Goal: Information Seeking & Learning: Learn about a topic

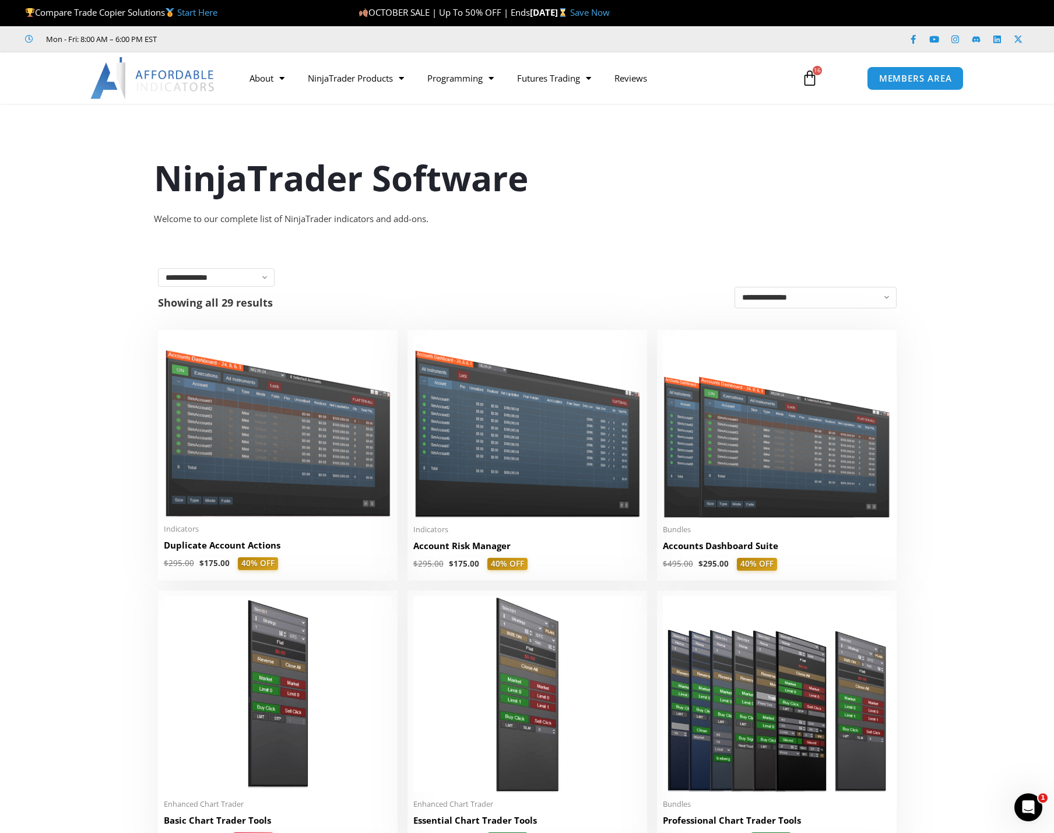
click at [276, 12] on p "Compare Trade Copier Solutions Start Here" at bounding box center [183, 13] width 316 height 16
click at [332, 469] on img at bounding box center [278, 426] width 228 height 181
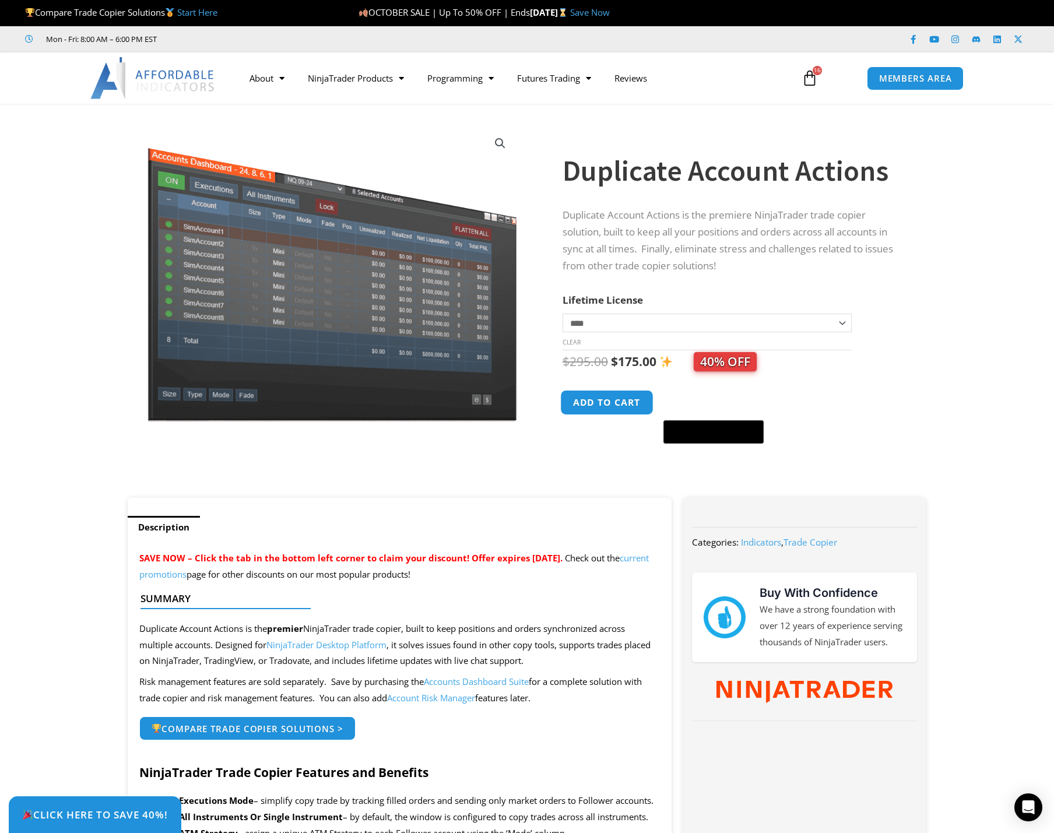
click at [616, 407] on button "Add to cart" at bounding box center [606, 402] width 93 height 25
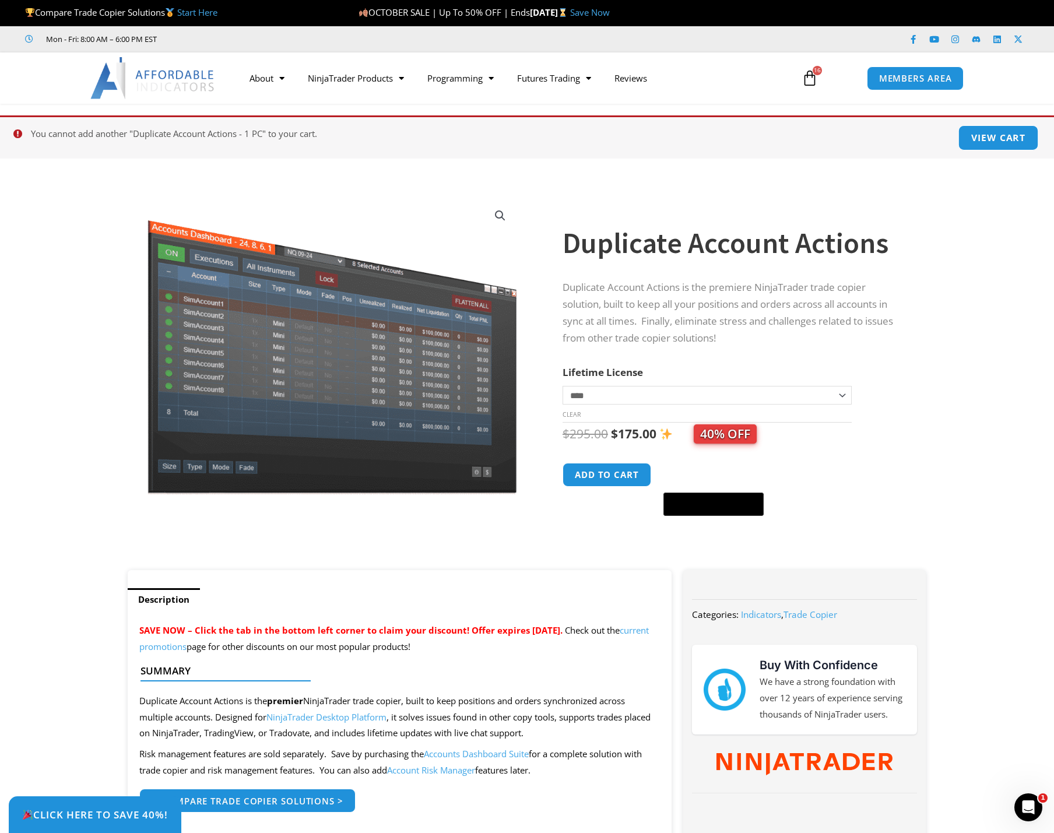
click at [977, 136] on link "View cart" at bounding box center [998, 137] width 80 height 25
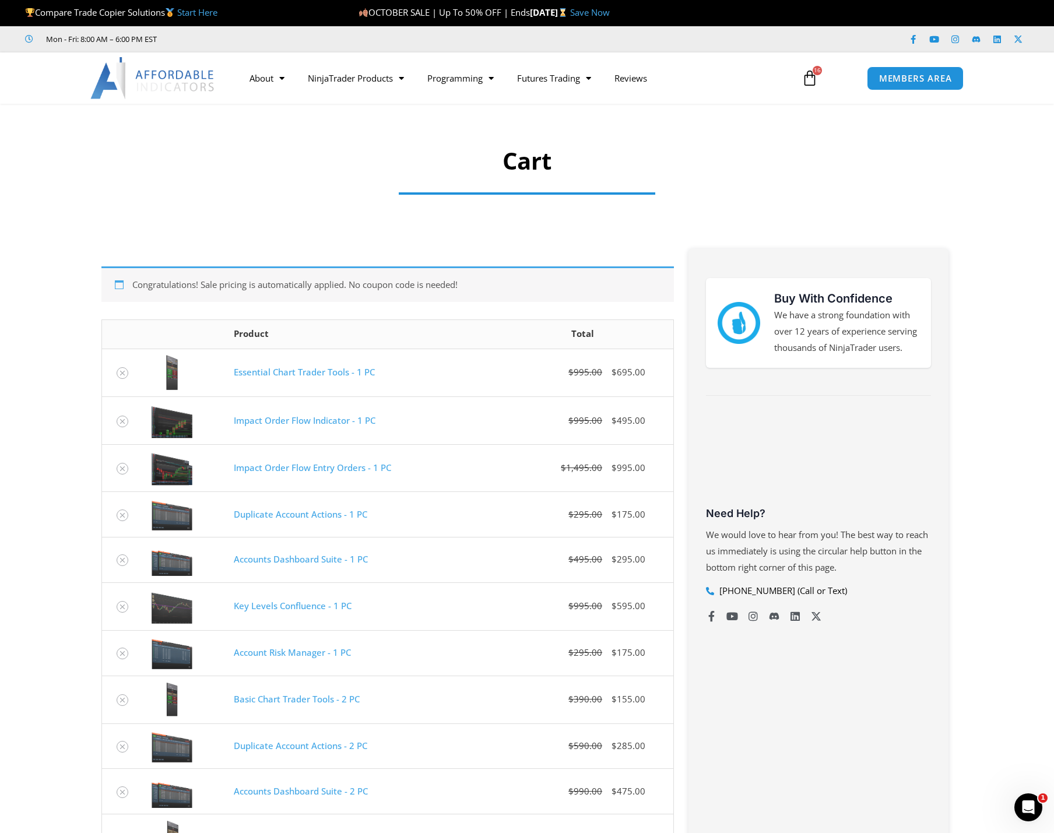
click at [134, 73] on img at bounding box center [152, 78] width 125 height 42
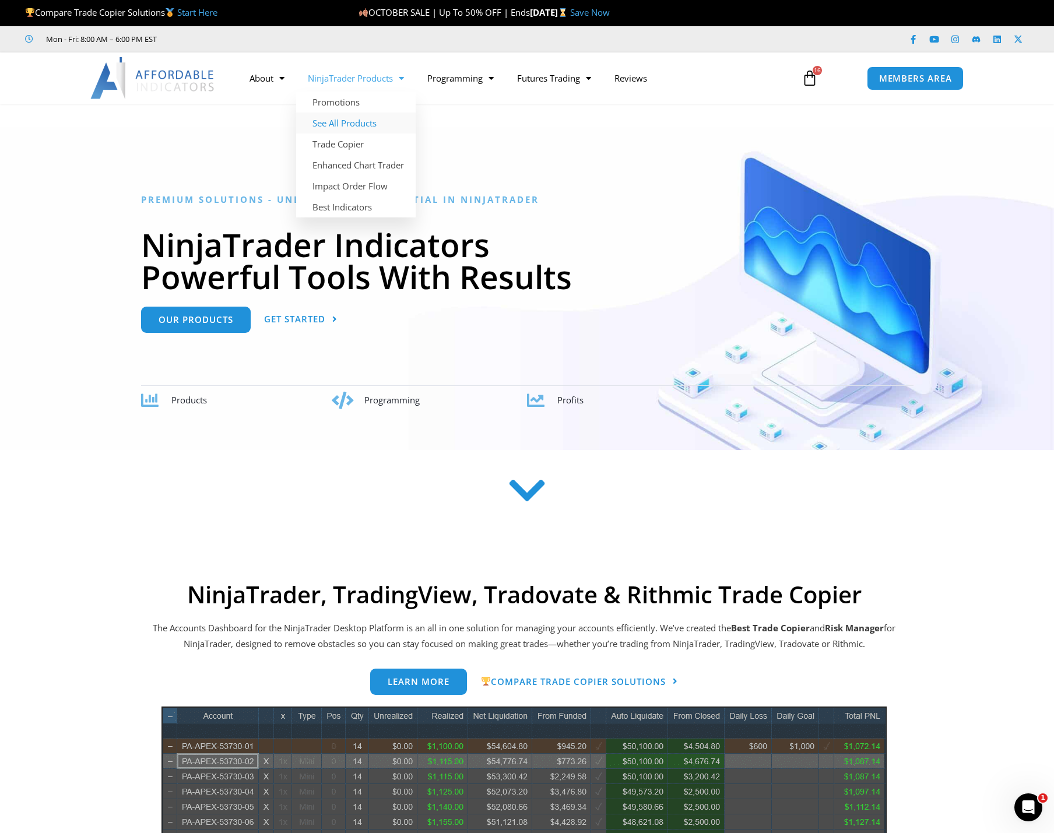
click at [347, 124] on link "See All Products" at bounding box center [355, 122] width 119 height 21
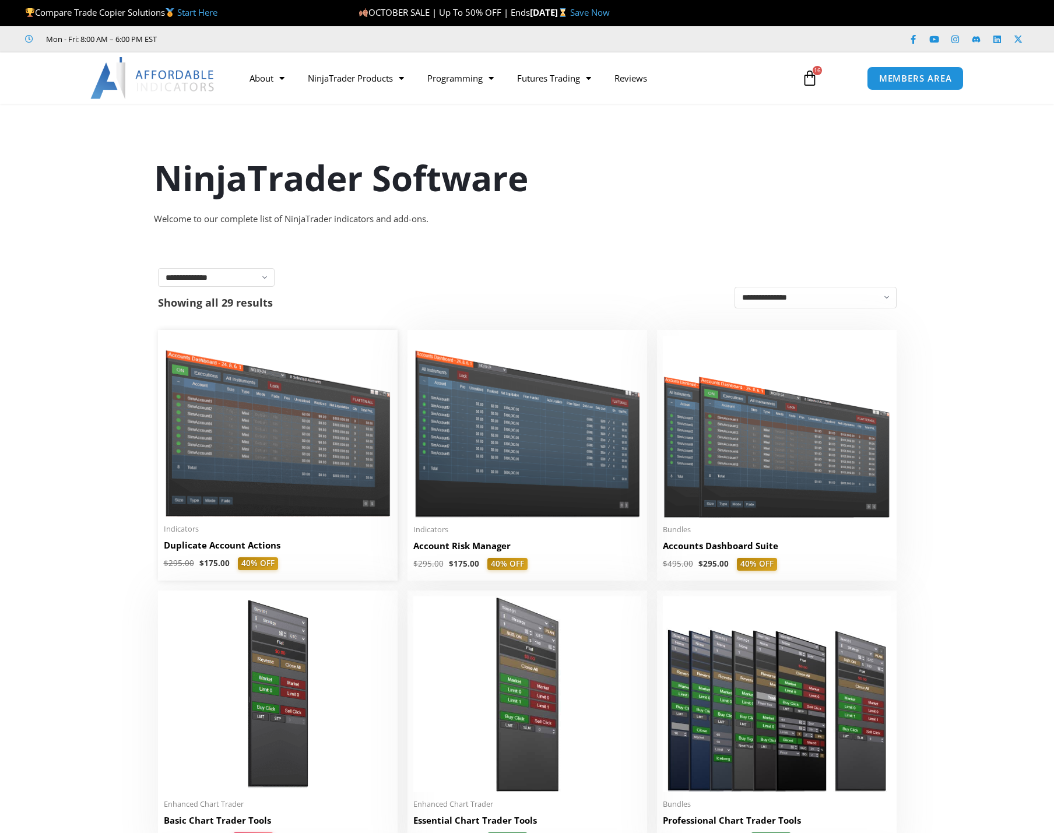
click at [319, 480] on img at bounding box center [278, 426] width 228 height 181
click at [568, 464] on img at bounding box center [527, 426] width 228 height 181
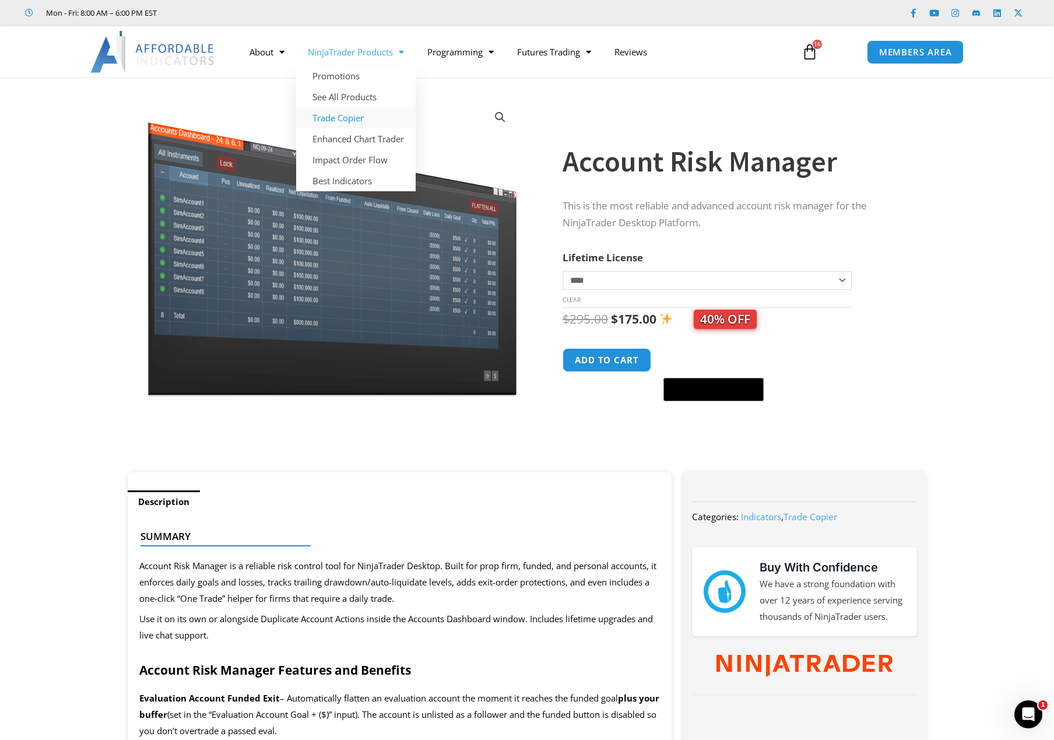
click at [354, 121] on link "Trade Copier" at bounding box center [355, 117] width 119 height 21
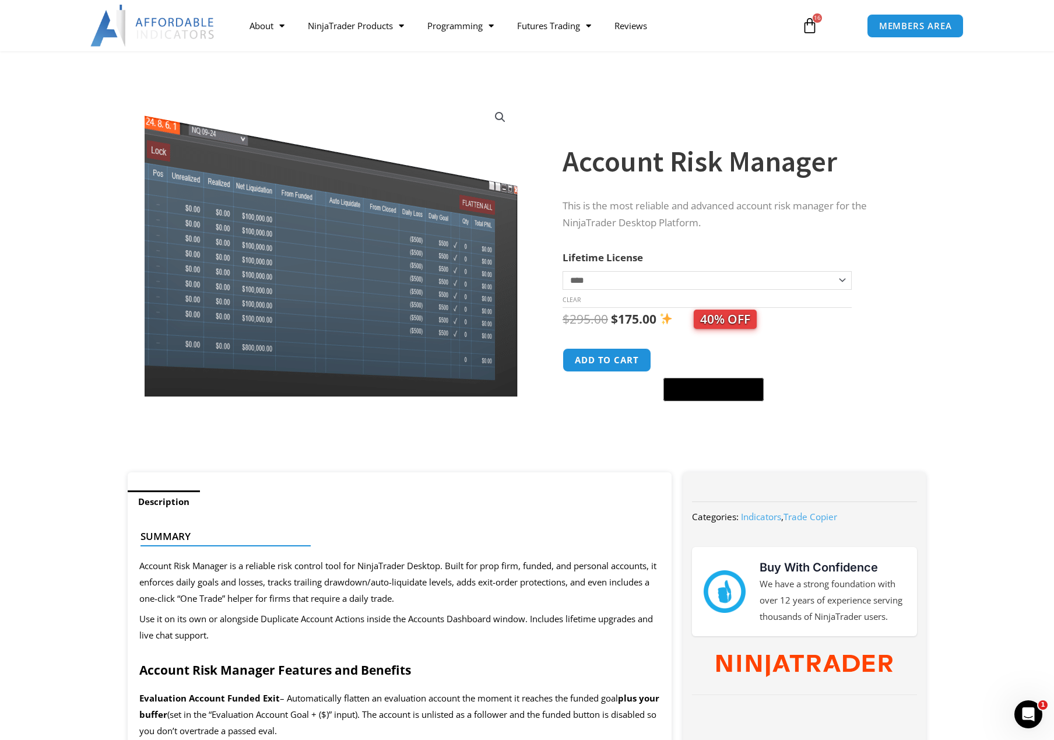
scroll to position [466, 0]
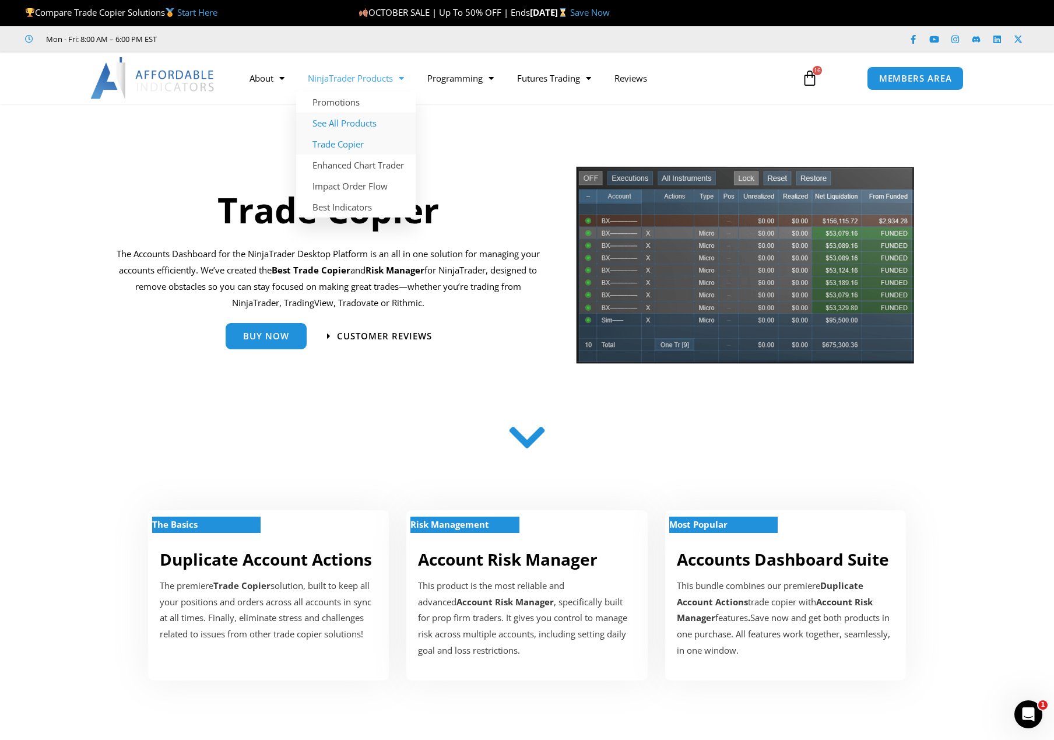
click at [372, 119] on link "See All Products" at bounding box center [355, 122] width 119 height 21
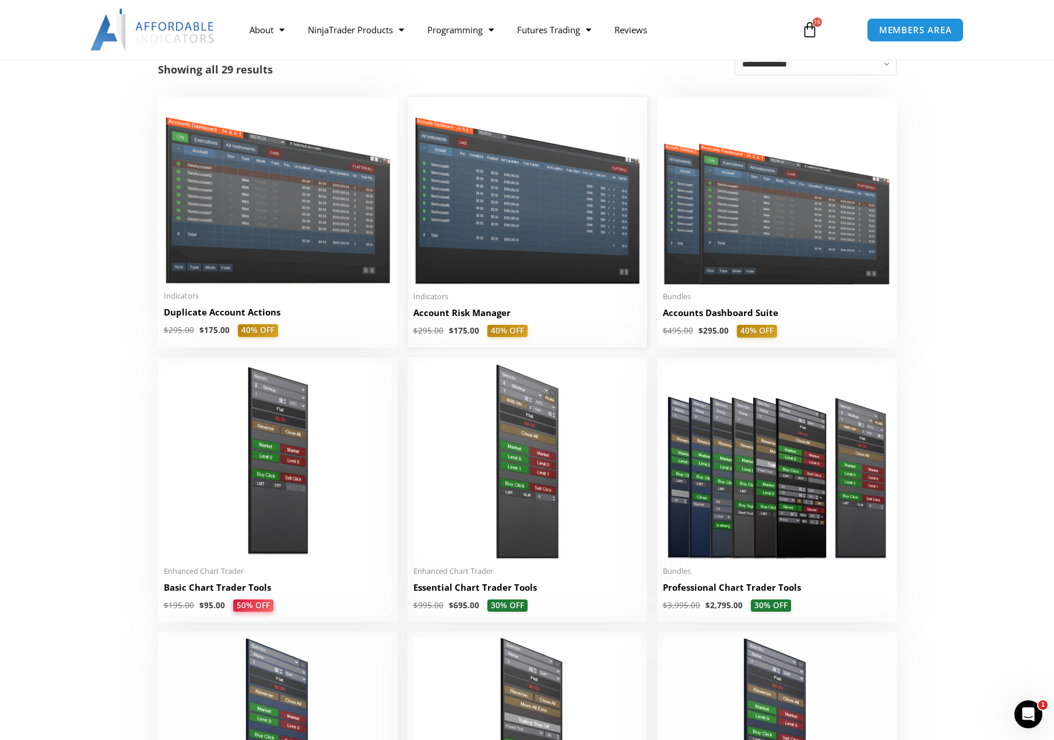
scroll to position [350, 0]
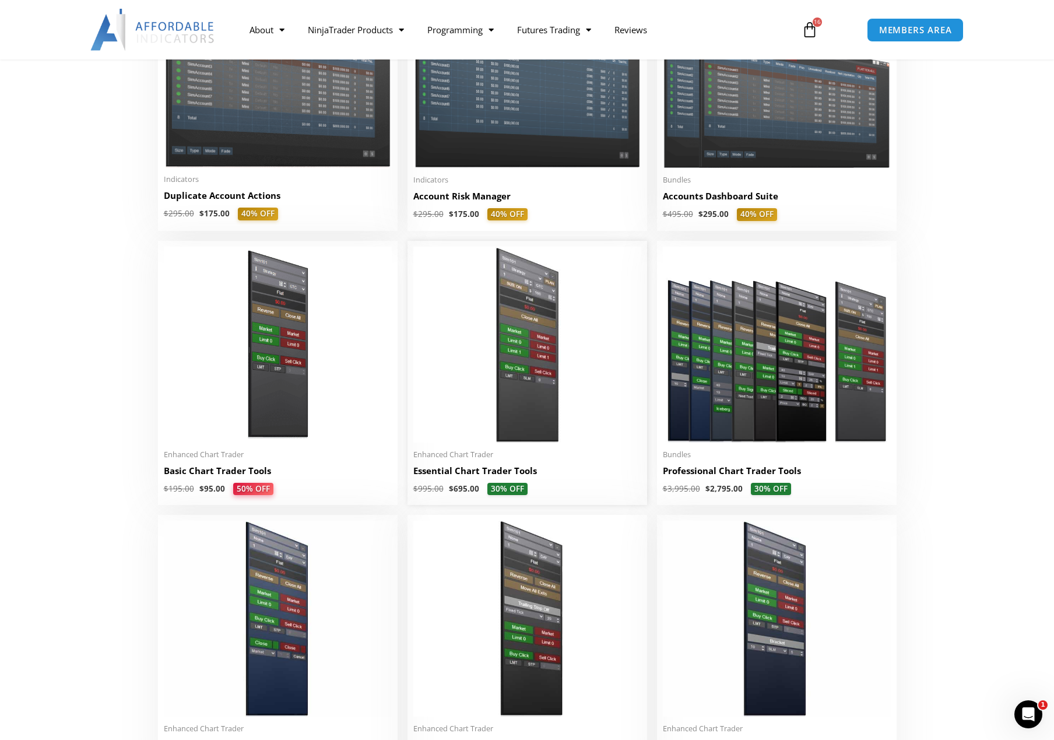
click at [503, 368] on img at bounding box center [527, 345] width 228 height 196
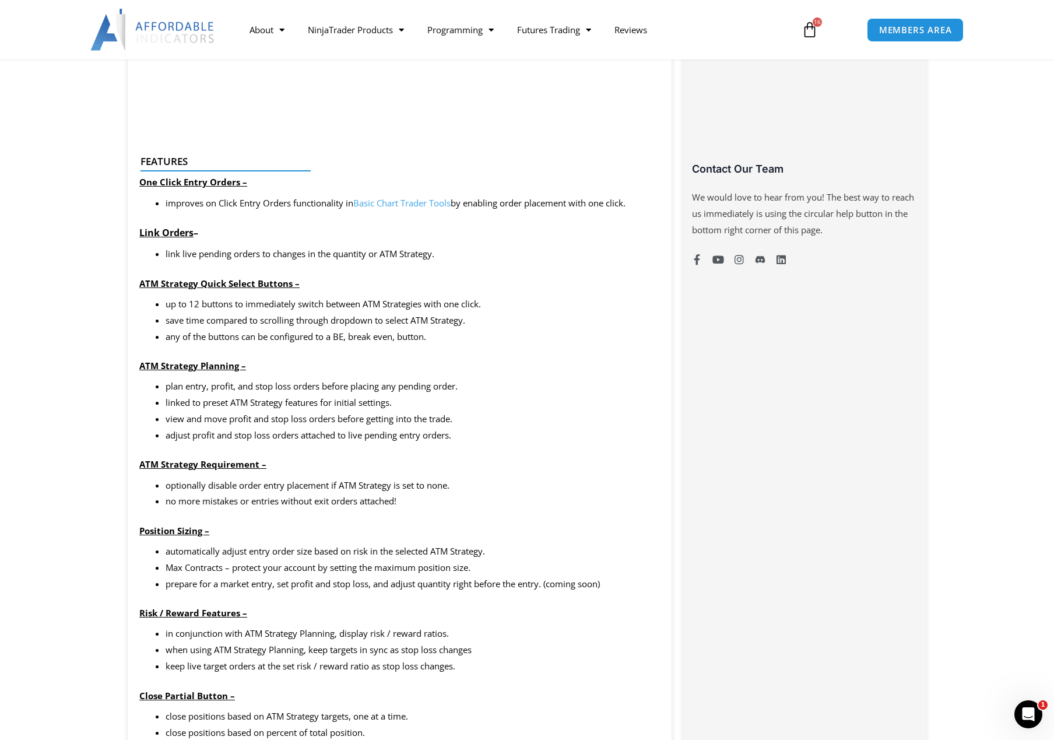
scroll to position [932, 0]
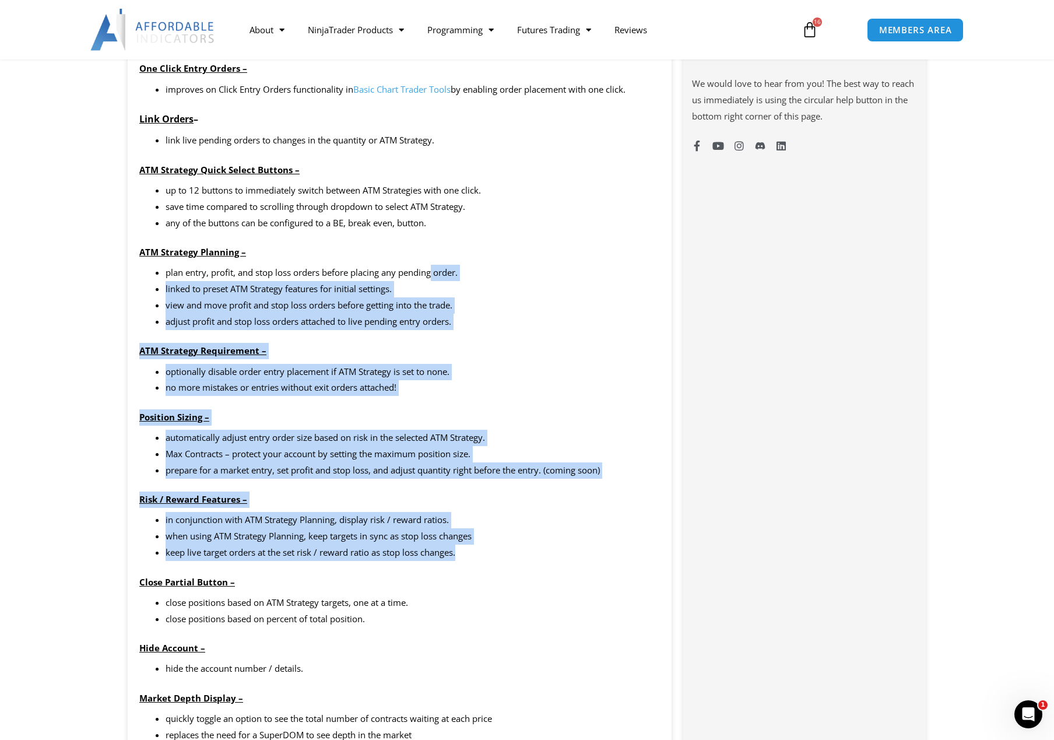
drag, startPoint x: 474, startPoint y: 559, endPoint x: 432, endPoint y: 274, distance: 287.5
click at [432, 274] on div "This product includes the Basic Chart Trader Tools that establishes the foundat…" at bounding box center [400, 699] width 544 height 2137
click at [432, 274] on li "plan entry, profit, and stop loss orders before placing any pending order." at bounding box center [413, 273] width 494 height 16
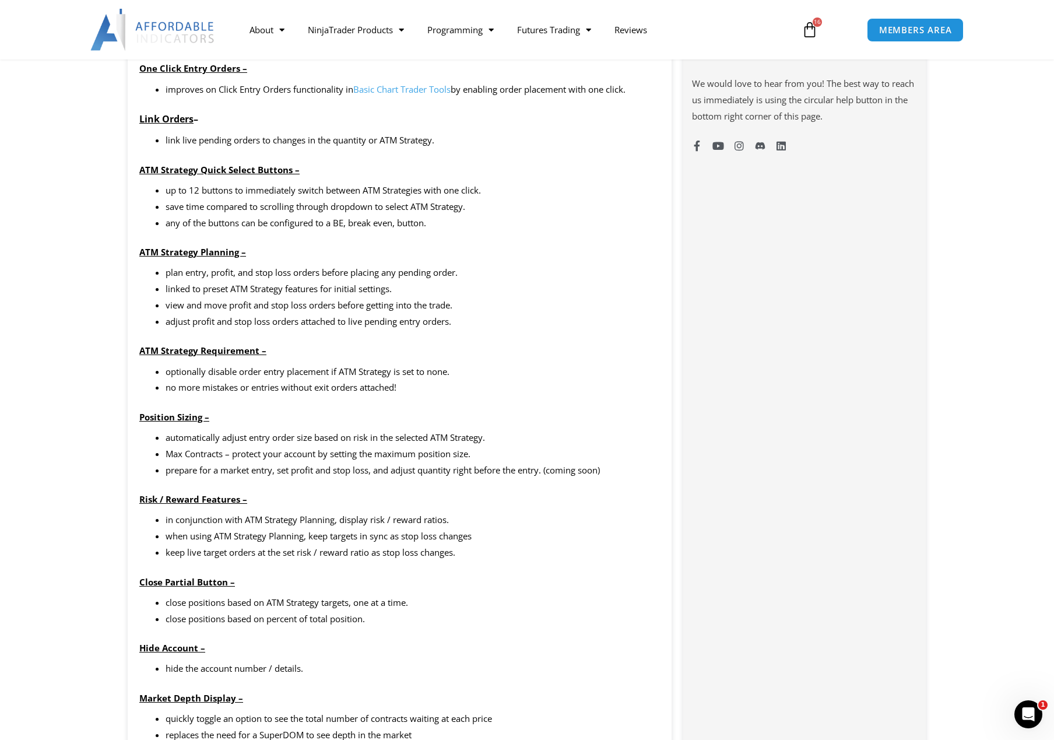
click at [429, 330] on div "plan entry, profit, and stop loss orders before placing any pending order. link…" at bounding box center [399, 386] width 520 height 243
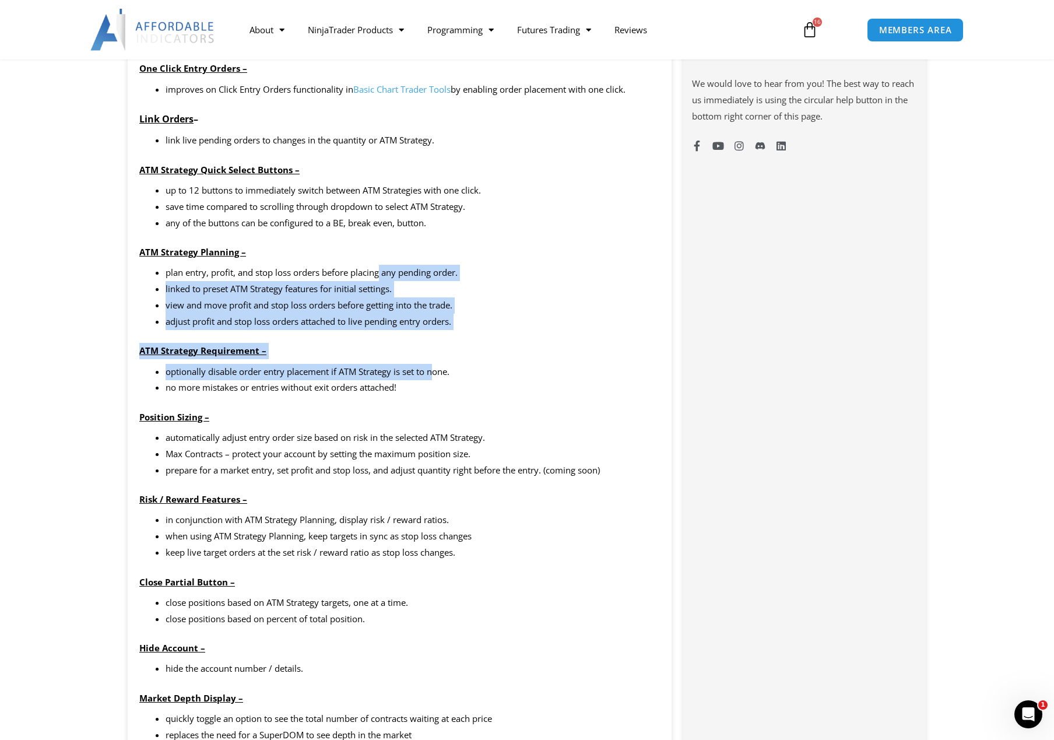
drag, startPoint x: 435, startPoint y: 372, endPoint x: 381, endPoint y: 265, distance: 119.9
click at [381, 265] on div "plan entry, profit, and stop loss orders before placing any pending order. link…" at bounding box center [399, 386] width 520 height 243
drag, startPoint x: 381, startPoint y: 265, endPoint x: 403, endPoint y: 312, distance: 52.4
click at [381, 267] on li "plan entry, profit, and stop loss orders before placing any pending order." at bounding box center [413, 273] width 494 height 16
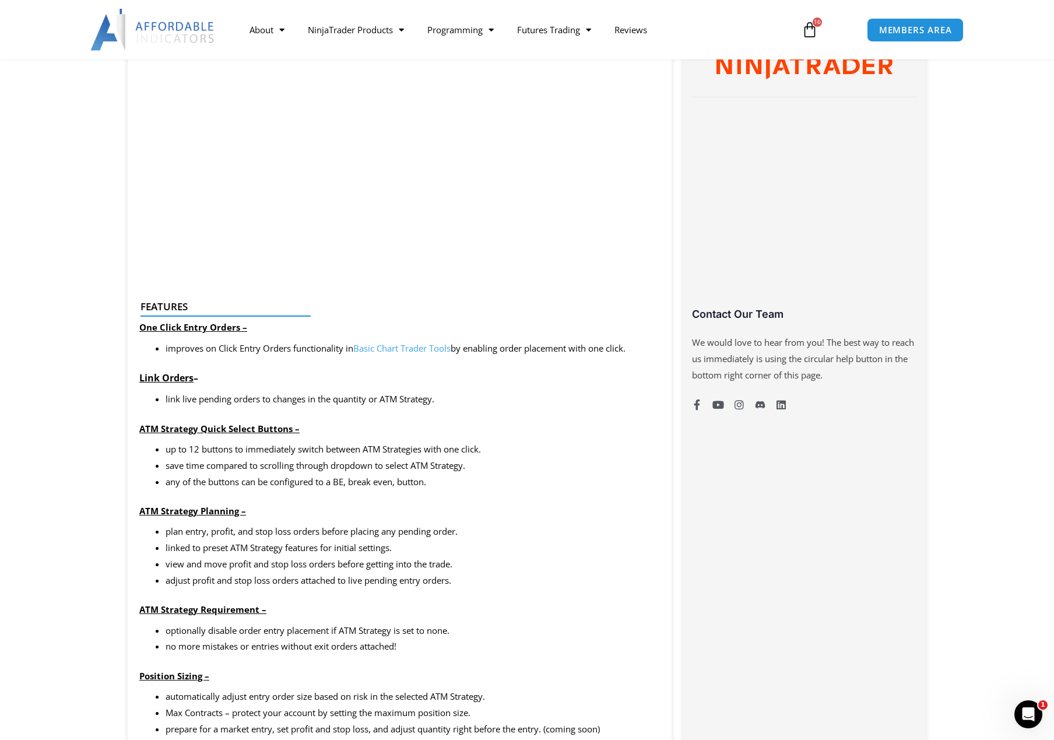
scroll to position [699, 0]
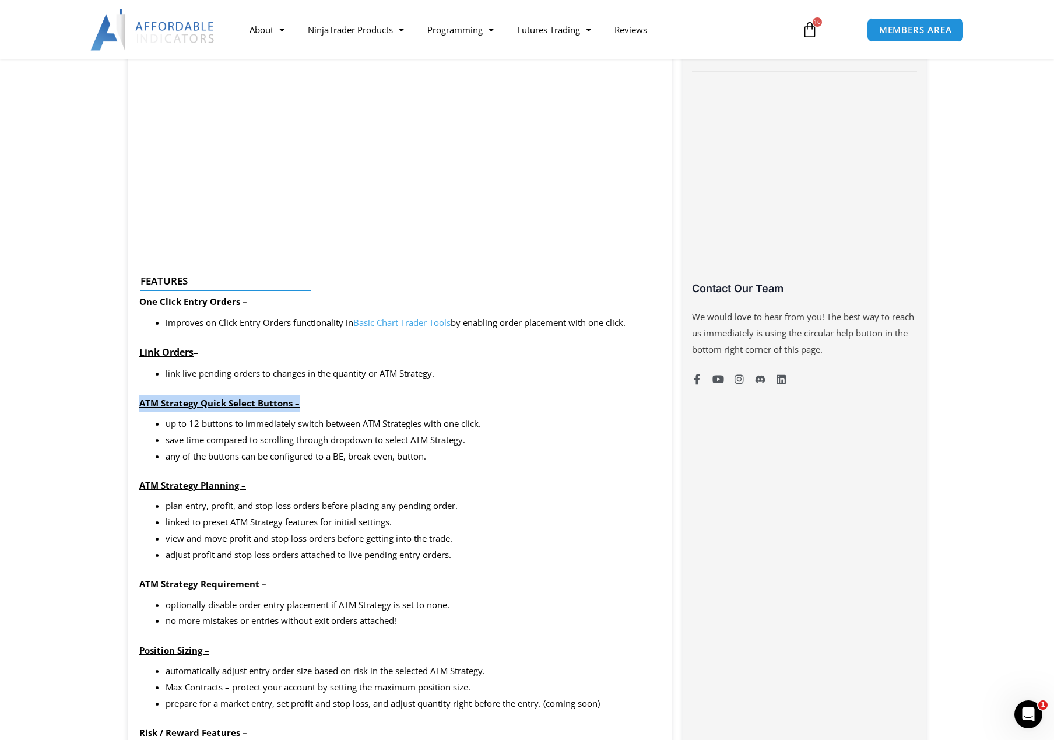
drag, startPoint x: 307, startPoint y: 404, endPoint x: 126, endPoint y: 399, distance: 180.7
click at [409, 408] on p "ATM Strategy Quick Select Buttons –" at bounding box center [399, 403] width 520 height 16
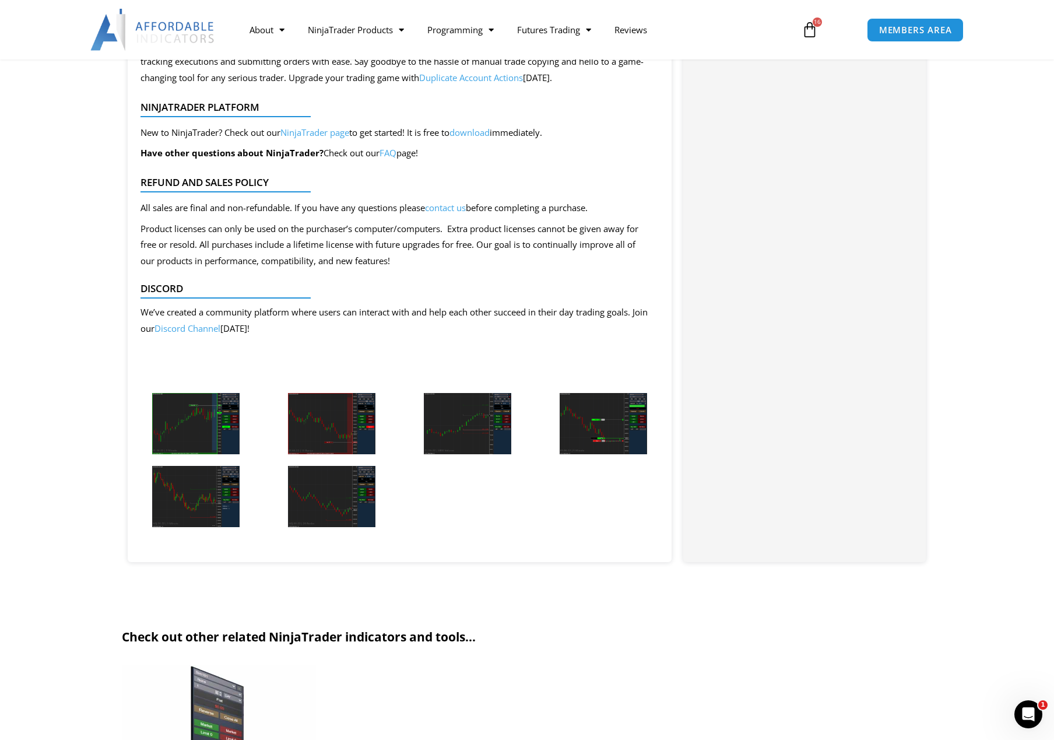
scroll to position [2331, 0]
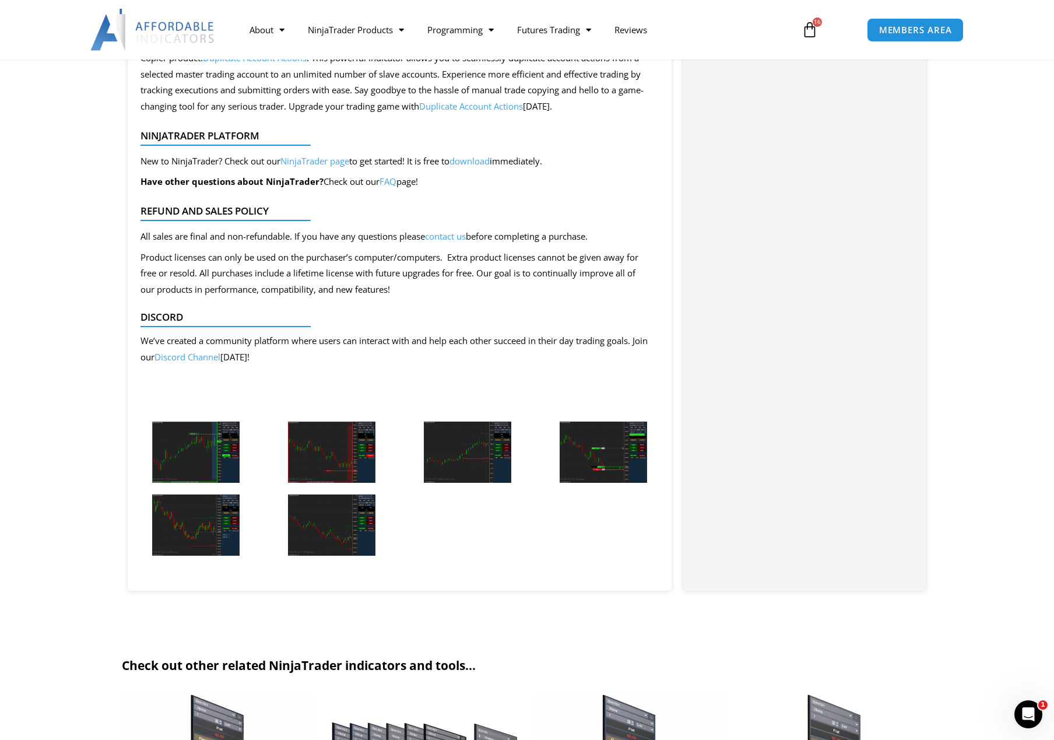
click at [214, 446] on img at bounding box center [195, 451] width 87 height 61
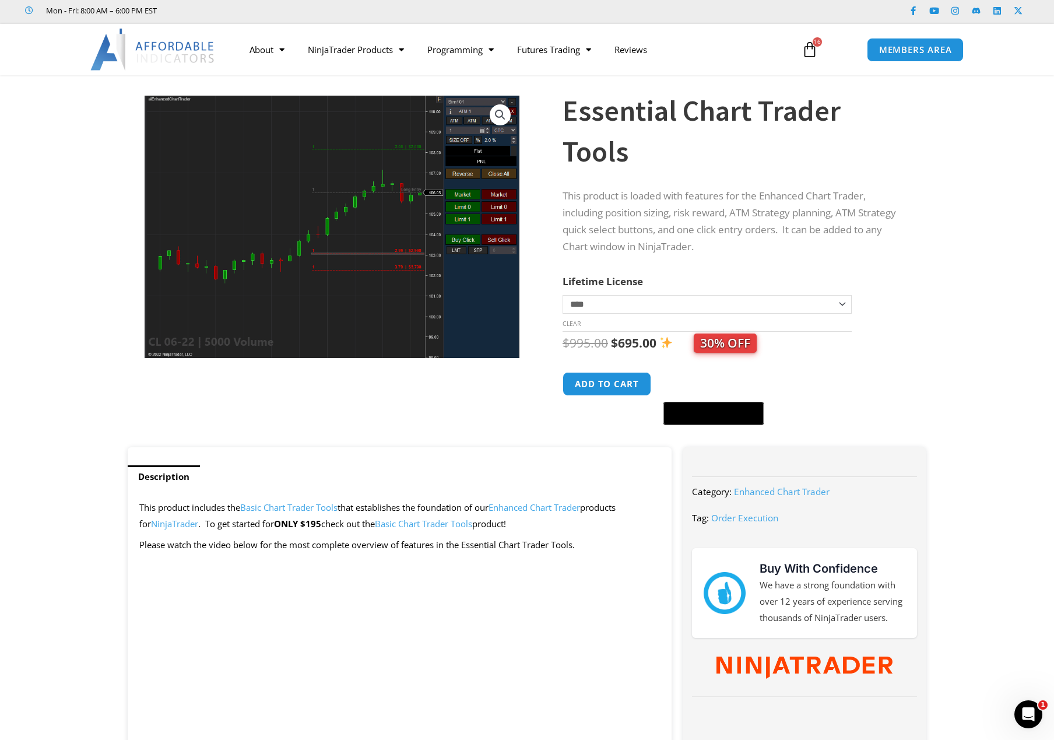
scroll to position [0, 0]
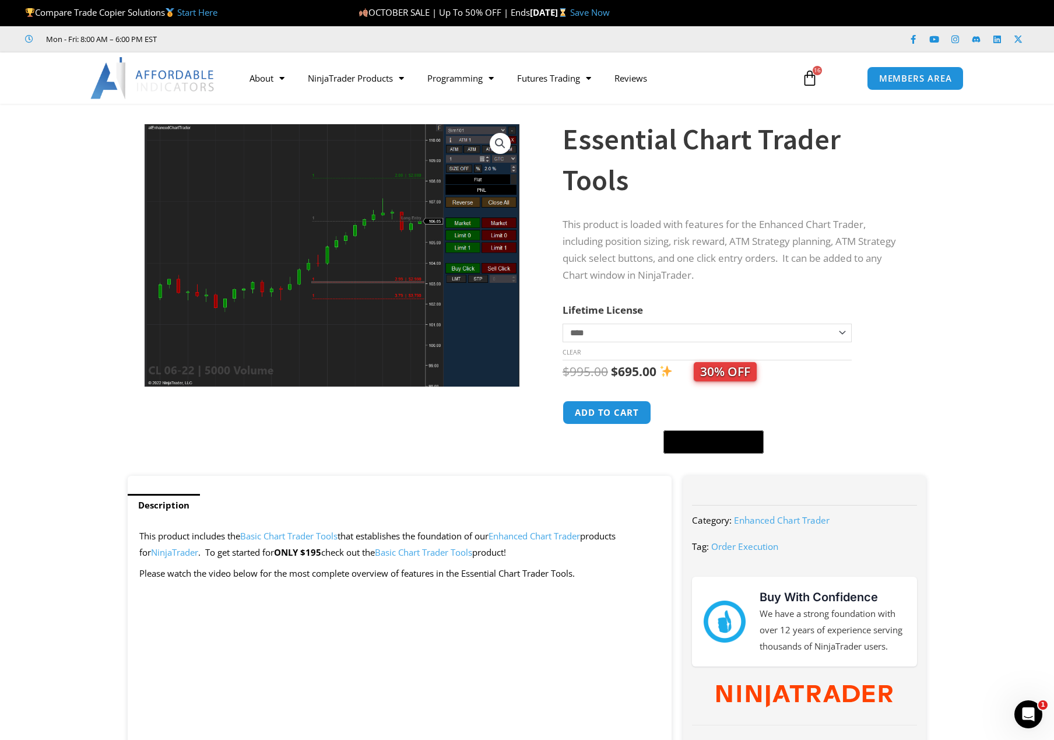
click at [153, 80] on img at bounding box center [152, 78] width 125 height 42
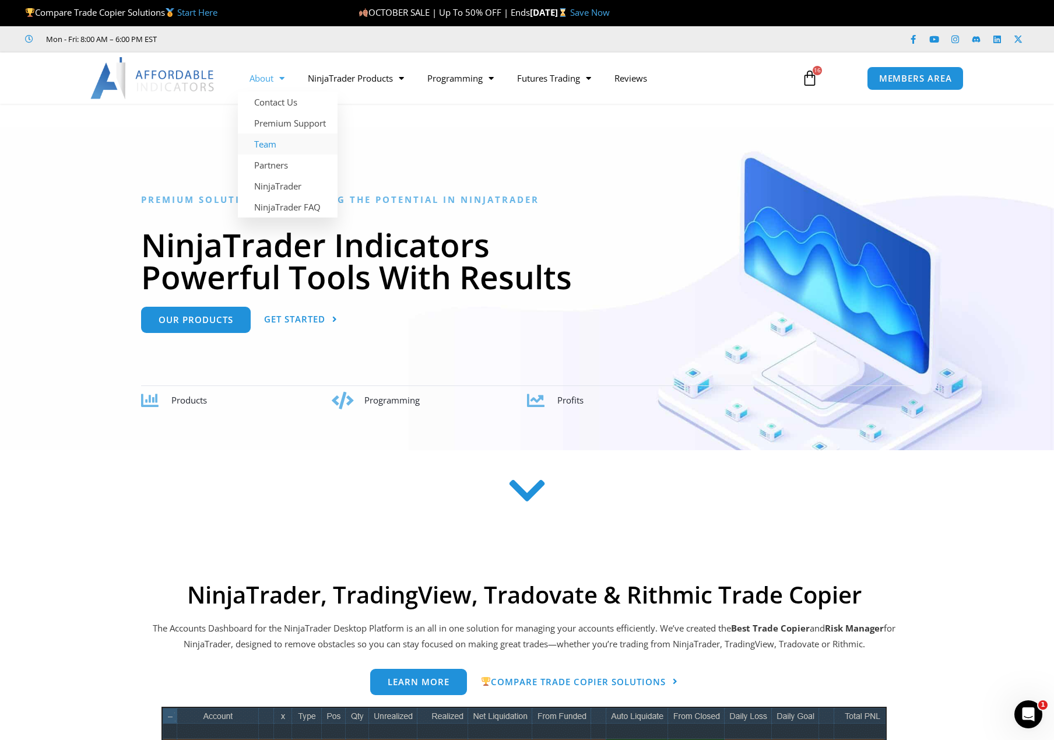
drag, startPoint x: 283, startPoint y: 140, endPoint x: 466, endPoint y: 144, distance: 183.0
click at [283, 140] on link "Team" at bounding box center [288, 143] width 100 height 21
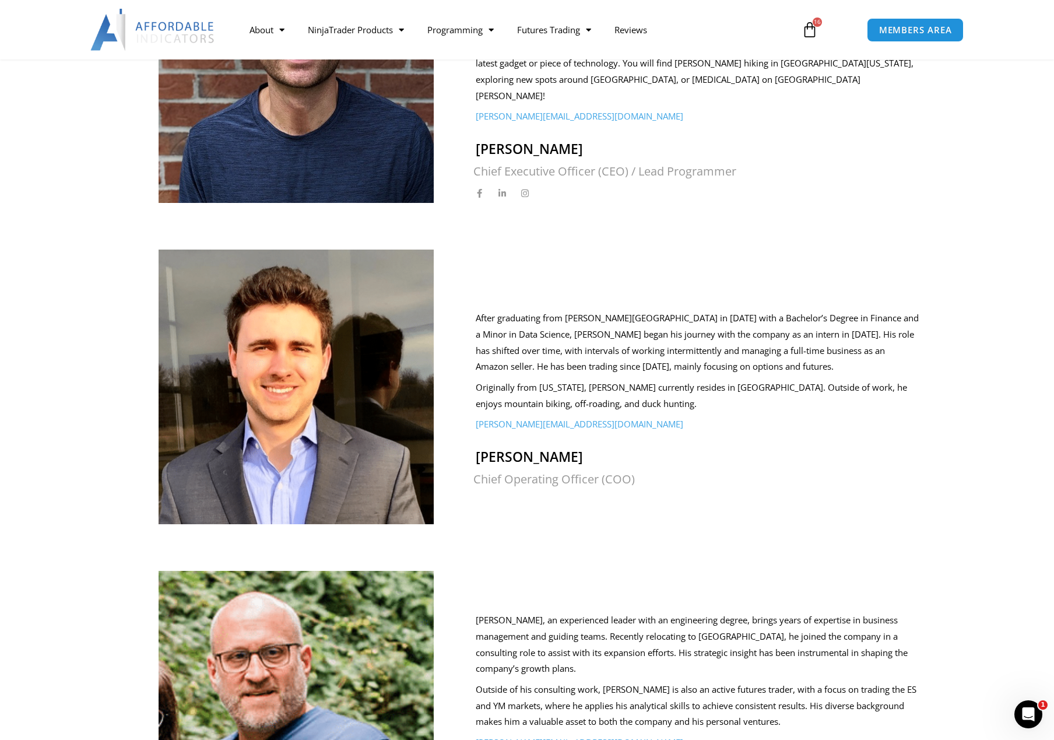
scroll to position [233, 0]
